Goal: Transaction & Acquisition: Purchase product/service

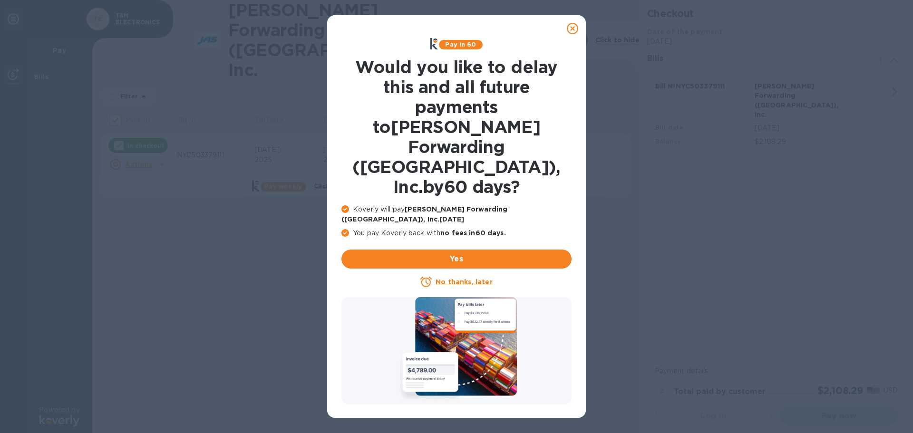
click at [464, 402] on div at bounding box center [456, 350] width 230 height 107
click at [448, 278] on u "No thanks, later" at bounding box center [464, 282] width 57 height 8
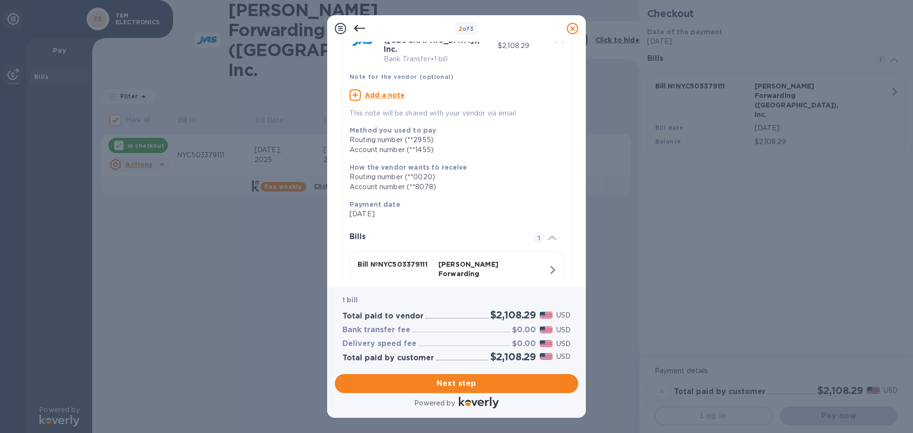
scroll to position [105, 0]
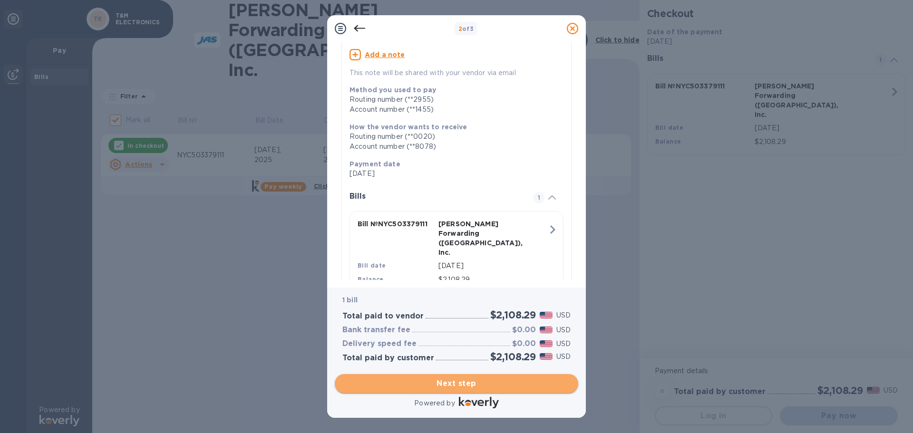
click at [473, 382] on span "Next step" at bounding box center [456, 383] width 228 height 11
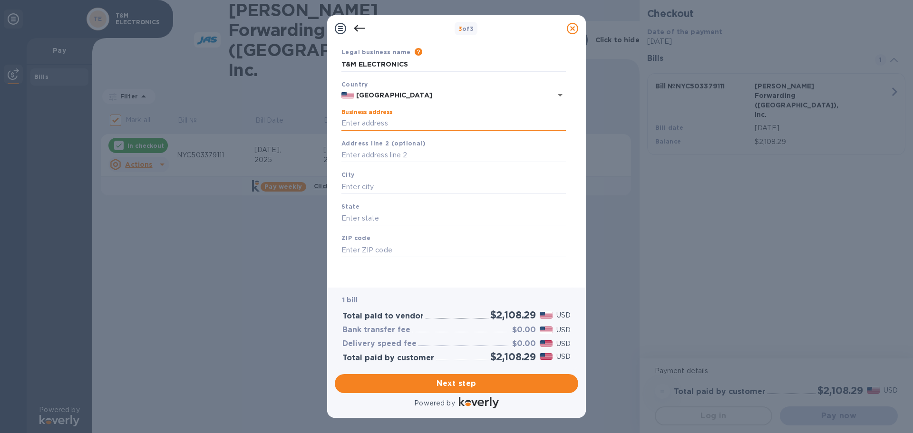
click at [352, 123] on input "Business address" at bounding box center [453, 124] width 224 height 14
type input "[STREET_ADDRESS]"
type input "[GEOGRAPHIC_DATA]"
type input "PA"
type input "17112"
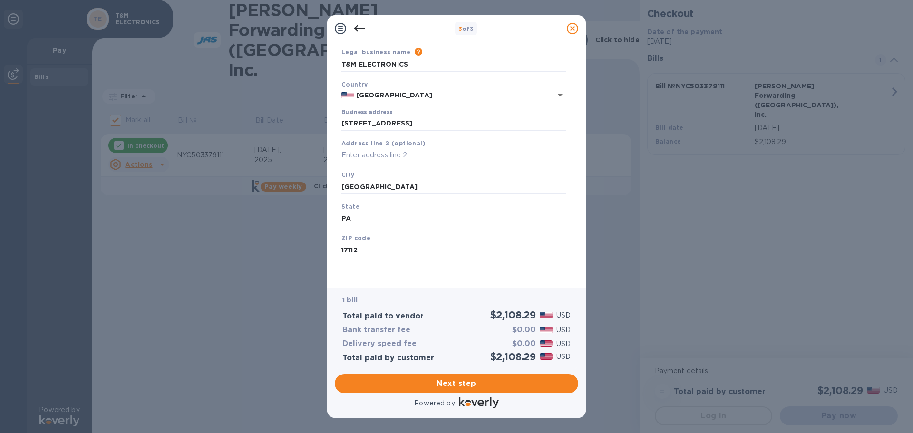
click at [366, 154] on input "text" at bounding box center [453, 155] width 224 height 14
type input "Ste 500"
click at [431, 385] on span "Next step" at bounding box center [456, 383] width 228 height 11
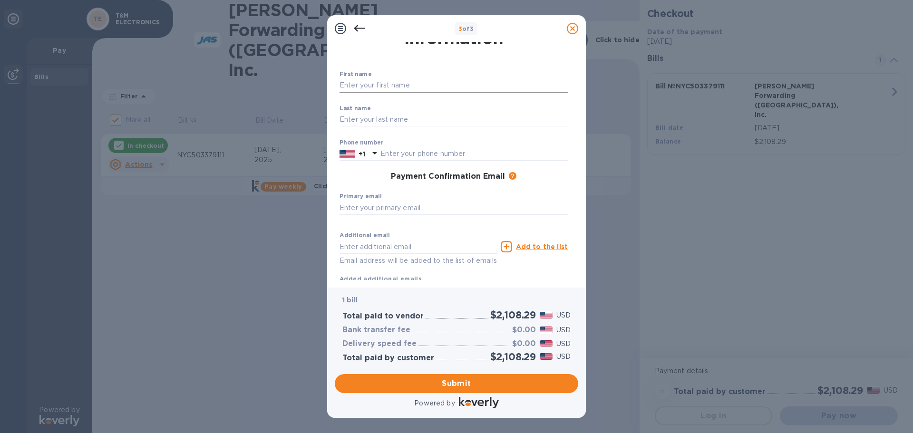
click at [386, 84] on input "text" at bounding box center [454, 85] width 228 height 14
type input "[PERSON_NAME]"
type input "7175260480"
type input "[PERSON_NAME][EMAIL_ADDRESS][DOMAIN_NAME]"
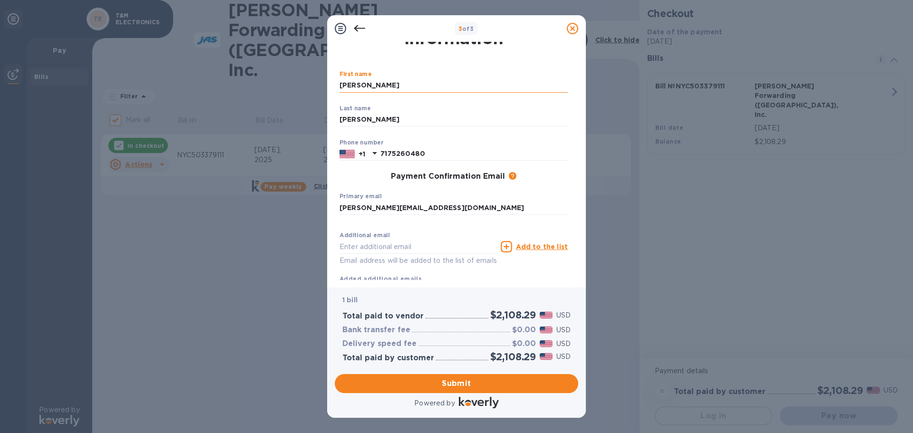
type input "[PERSON_NAME][EMAIL_ADDRESS][DOMAIN_NAME]"
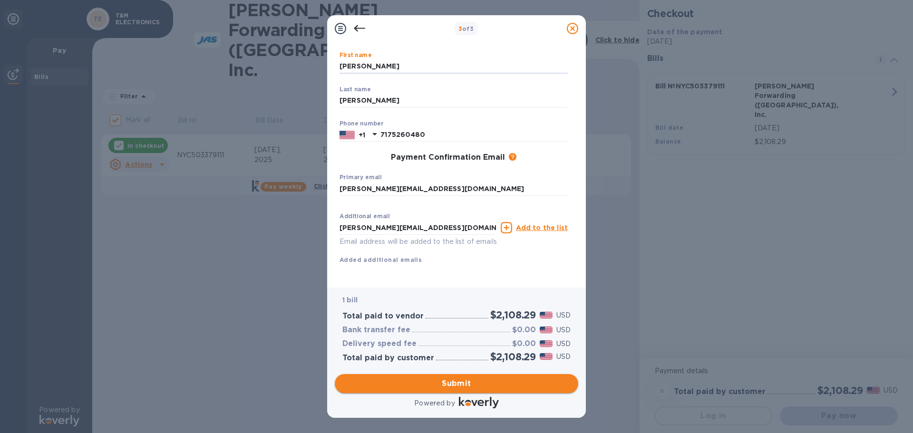
click at [440, 380] on span "Submit" at bounding box center [456, 383] width 228 height 11
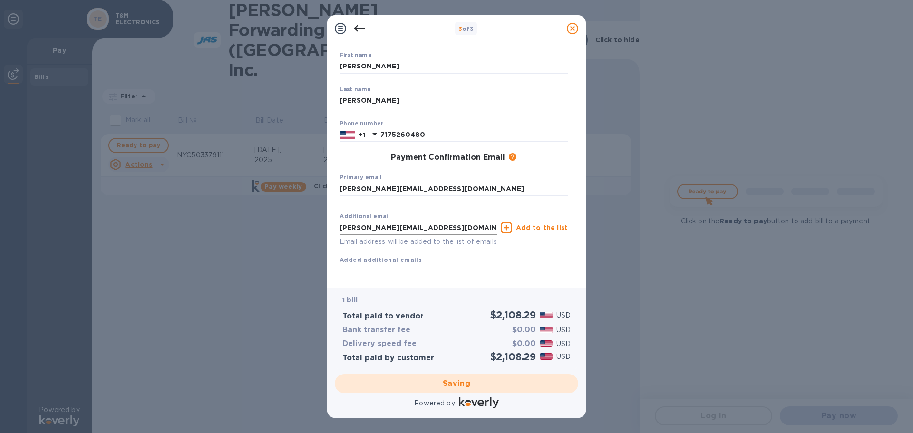
checkbox input "false"
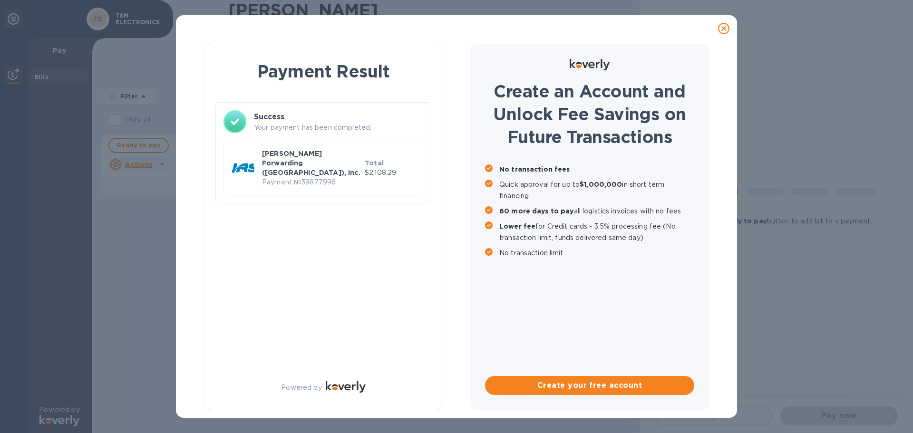
scroll to position [0, 0]
click at [397, 237] on div "Payment Result Success Your payment has been completed. [PERSON_NAME] Forwardin…" at bounding box center [324, 227] width 240 height 367
drag, startPoint x: 295, startPoint y: 163, endPoint x: 339, endPoint y: 163, distance: 44.2
click at [339, 177] on p "Payment № 39877996" at bounding box center [311, 182] width 99 height 10
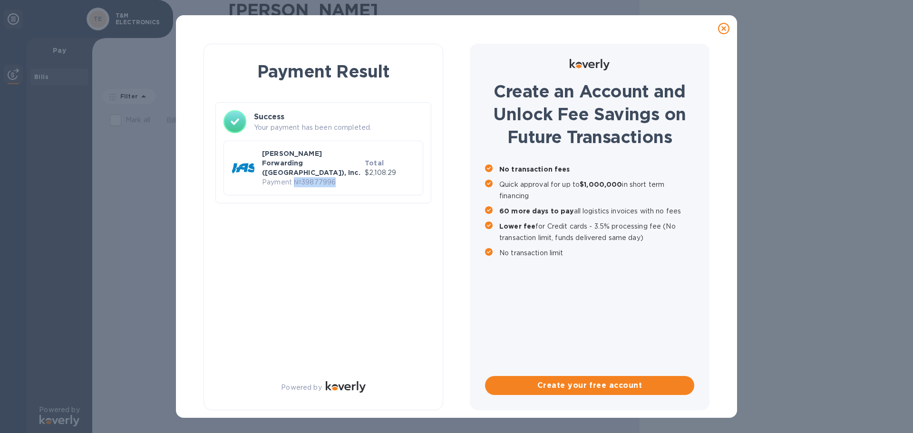
copy p "№ 39877996"
